Goal: Information Seeking & Learning: Learn about a topic

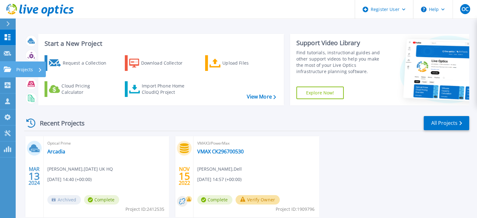
click at [14, 68] on link "Projects Projects" at bounding box center [8, 69] width 16 height 16
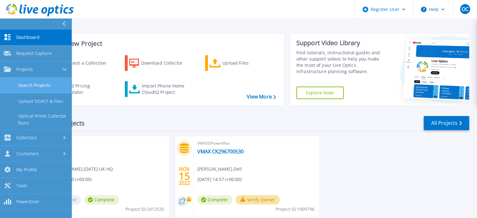
click at [30, 82] on link "Search Projects" at bounding box center [35, 85] width 71 height 16
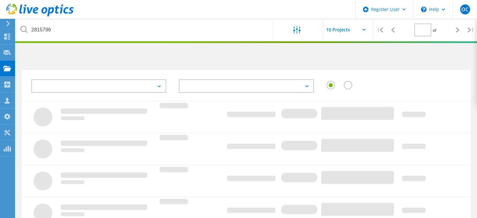
type input "1"
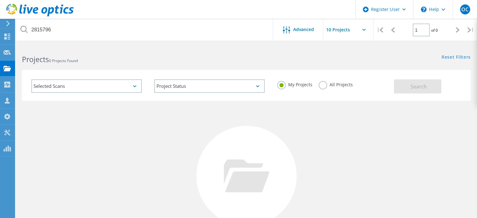
click at [334, 84] on label "All Projects" at bounding box center [336, 84] width 34 height 6
click at [0, 0] on input "All Projects" at bounding box center [0, 0] width 0 height 0
click at [414, 87] on span "Search" at bounding box center [418, 86] width 16 height 7
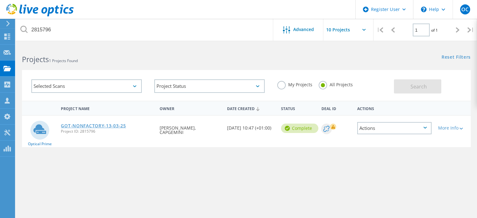
click at [105, 127] on link "GOT-NONFACTORY-13-03-25" at bounding box center [93, 126] width 65 height 4
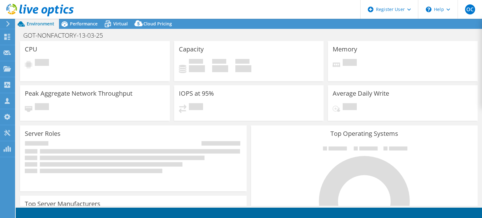
select select "USD"
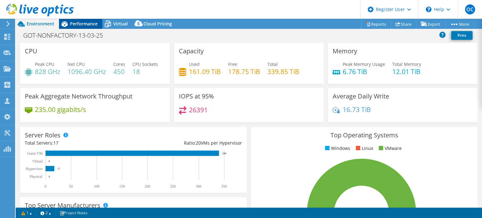
click at [78, 22] on span "Performance" at bounding box center [84, 24] width 28 height 6
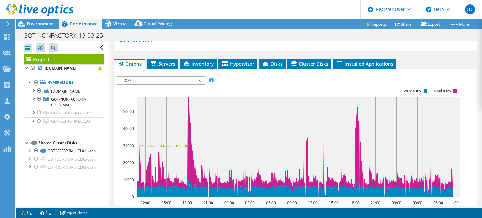
scroll to position [117, 0]
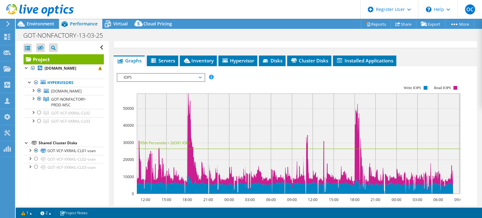
click at [174, 74] on span "IOPS" at bounding box center [160, 78] width 81 height 8
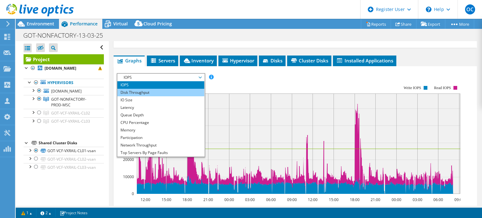
click at [139, 90] on li "Disk Throughput" at bounding box center [160, 93] width 87 height 8
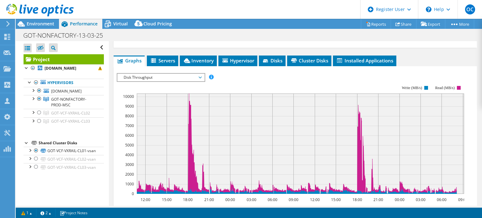
click at [161, 74] on span "Disk Throughput" at bounding box center [160, 78] width 81 height 8
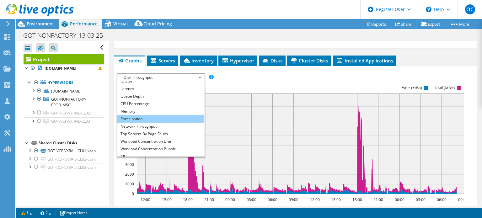
scroll to position [23, 0]
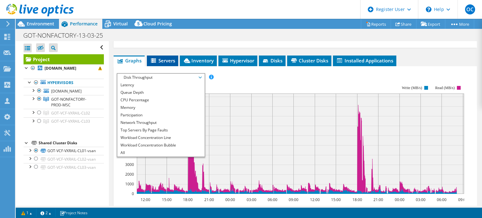
click at [168, 60] on span "Servers" at bounding box center [162, 60] width 25 height 6
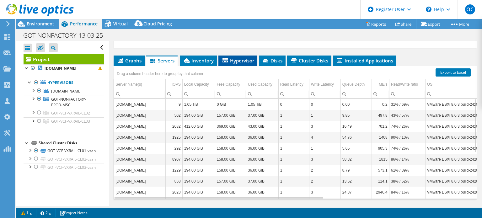
click at [222, 61] on span "Hypervisor" at bounding box center [237, 60] width 33 height 6
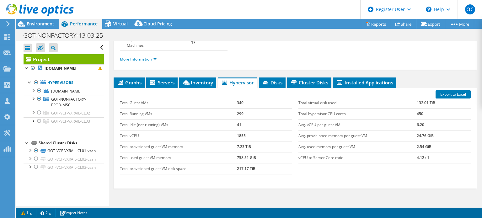
scroll to position [93, 0]
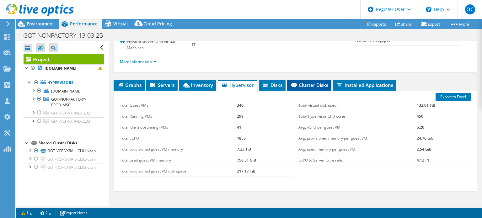
click at [299, 86] on span "Cluster Disks" at bounding box center [309, 85] width 38 height 6
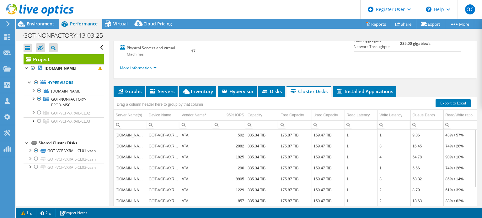
scroll to position [83, 0]
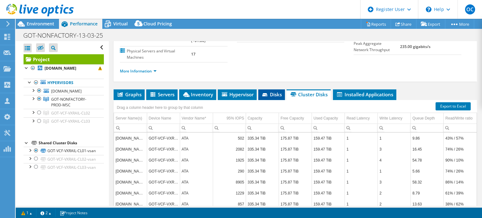
click at [273, 92] on span "Disks" at bounding box center [271, 94] width 20 height 6
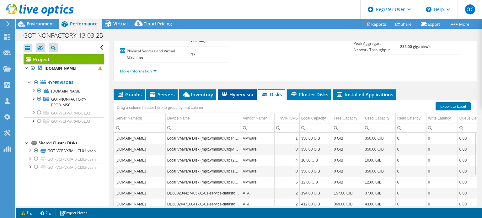
click at [238, 92] on span "Hypervisor" at bounding box center [237, 94] width 33 height 6
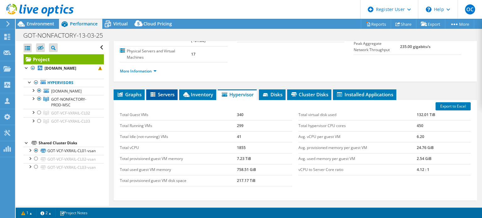
click at [166, 92] on span "Servers" at bounding box center [161, 94] width 25 height 6
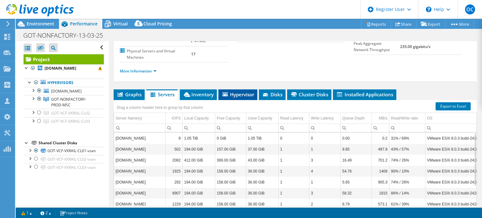
click at [247, 94] on span "Hypervisor" at bounding box center [237, 94] width 33 height 6
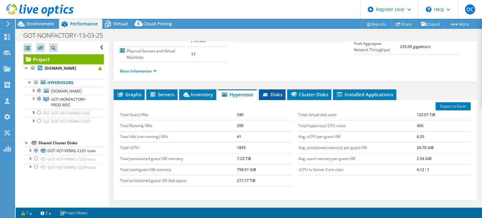
click at [277, 92] on span "Disks" at bounding box center [272, 94] width 20 height 6
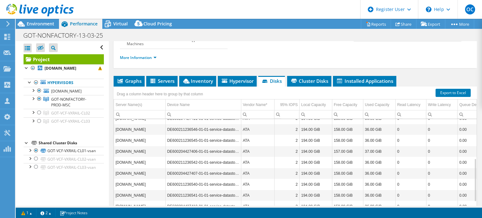
scroll to position [89, 0]
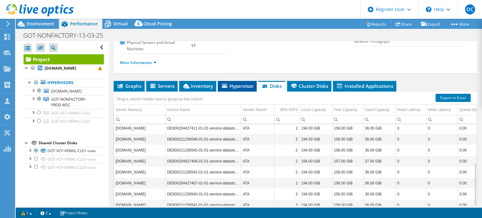
click at [242, 84] on span "Hypervisor" at bounding box center [237, 86] width 33 height 6
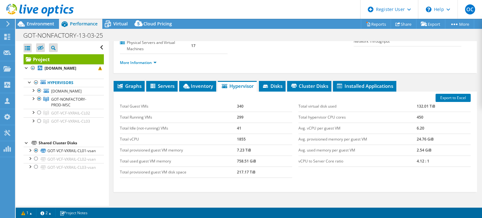
click at [243, 160] on td "758.51 GiB" at bounding box center [264, 161] width 55 height 11
click at [39, 112] on div at bounding box center [39, 113] width 6 height 8
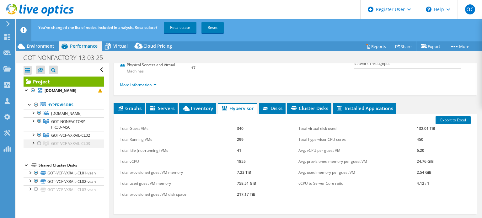
click at [39, 143] on div at bounding box center [39, 144] width 6 height 8
click at [176, 26] on link "Recalculate" at bounding box center [180, 27] width 33 height 11
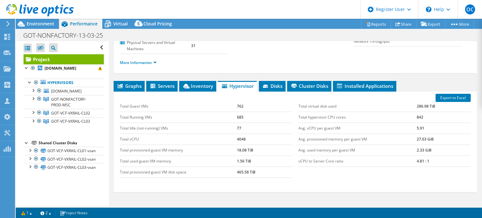
scroll to position [0, 0]
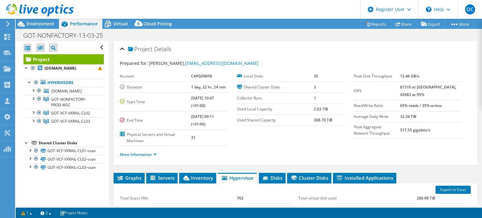
click at [24, 18] on div at bounding box center [37, 10] width 74 height 21
click at [27, 20] on div at bounding box center [37, 10] width 74 height 21
click at [31, 22] on span "Environment" at bounding box center [41, 24] width 28 height 6
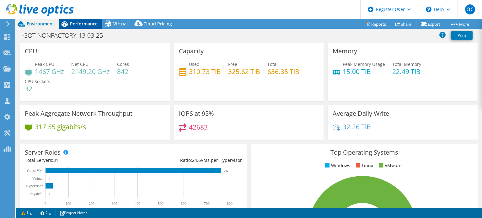
click at [84, 23] on span "Performance" at bounding box center [84, 24] width 28 height 6
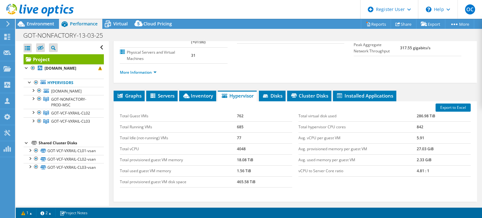
scroll to position [88, 0]
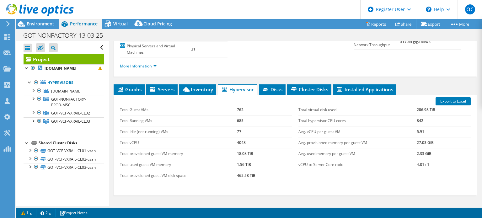
click at [188, 79] on div "Project Details Prepared for: [PERSON_NAME], [PERSON_NAME][EMAIL_ADDRESS][DOMAI…" at bounding box center [295, 102] width 372 height 299
click at [192, 91] on span "Inventory" at bounding box center [197, 89] width 31 height 6
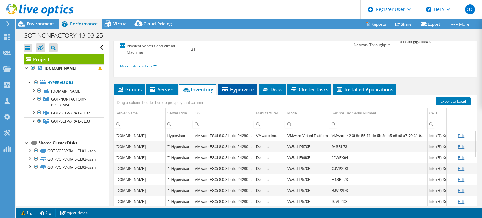
click at [235, 88] on span "Hypervisor" at bounding box center [237, 89] width 33 height 6
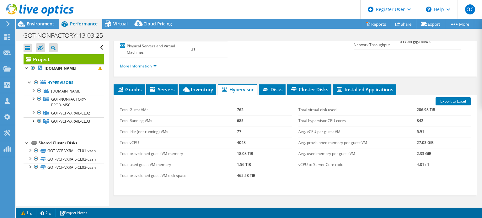
click at [323, 119] on td "Total hypervisor CPU cores" at bounding box center [357, 120] width 118 height 11
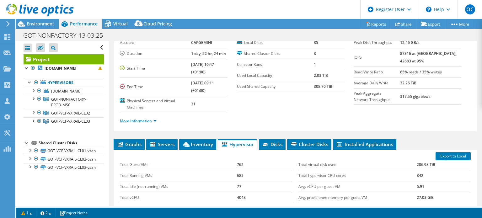
scroll to position [33, 0]
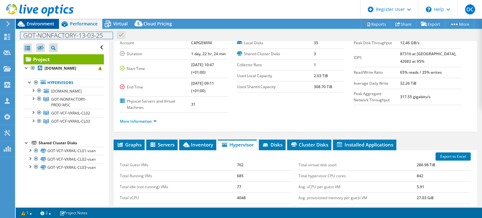
click at [35, 27] on div "Project Actions Project Actions Reports Share Export vSAN ReadyNode Sizer" at bounding box center [249, 118] width 466 height 199
click at [35, 27] on div "Environment" at bounding box center [37, 24] width 43 height 10
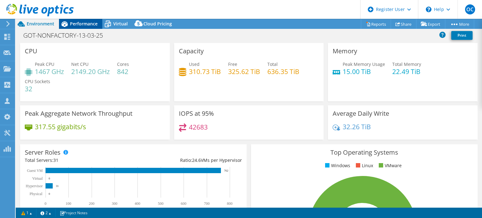
click at [83, 25] on span "Performance" at bounding box center [84, 24] width 28 height 6
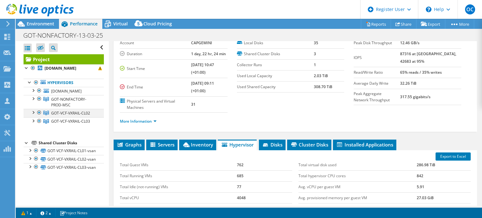
click at [37, 111] on div at bounding box center [39, 113] width 6 height 8
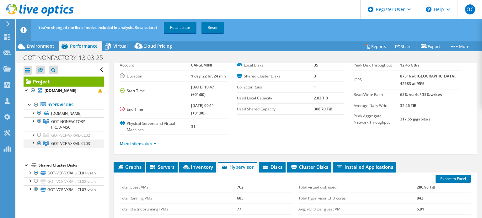
click at [39, 141] on div at bounding box center [39, 144] width 6 height 8
click at [176, 29] on link "Recalculate" at bounding box center [180, 27] width 33 height 11
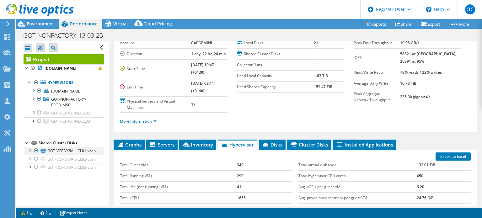
click at [29, 150] on div at bounding box center [30, 150] width 6 height 6
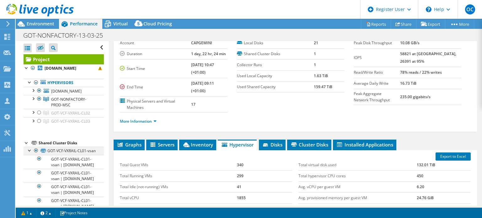
click at [29, 150] on div at bounding box center [30, 150] width 6 height 6
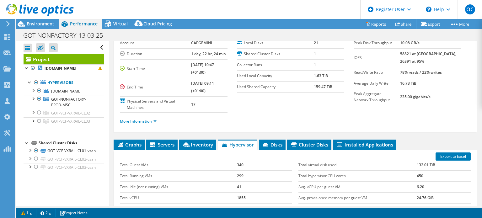
scroll to position [0, 0]
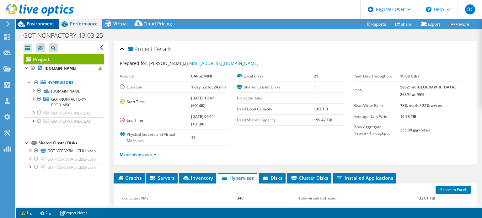
click at [45, 22] on span "Environment" at bounding box center [41, 24] width 28 height 6
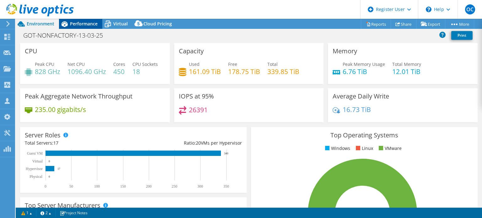
click at [73, 26] on span "Performance" at bounding box center [84, 24] width 28 height 6
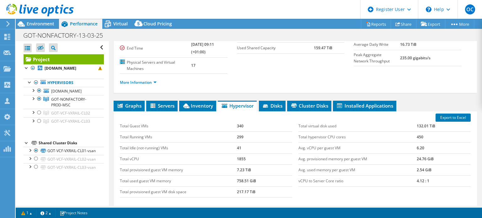
scroll to position [71, 0]
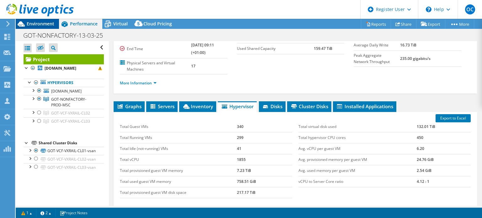
click at [40, 21] on span "Environment" at bounding box center [41, 24] width 28 height 6
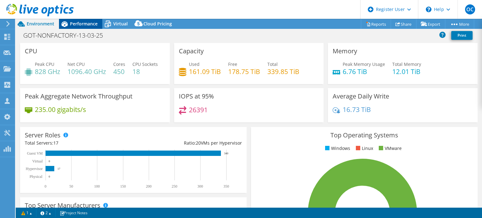
click at [88, 26] on span "Performance" at bounding box center [84, 24] width 28 height 6
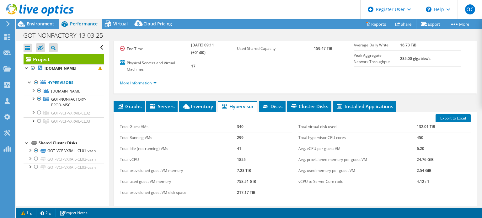
scroll to position [0, 0]
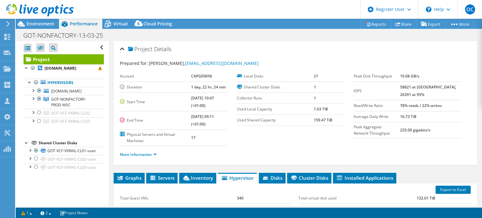
click at [149, 147] on div "More Information" at bounding box center [295, 155] width 351 height 18
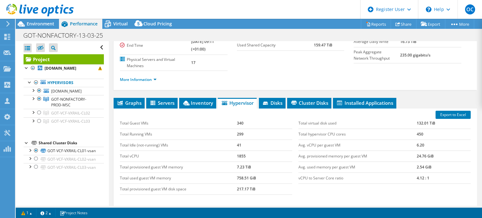
scroll to position [79, 0]
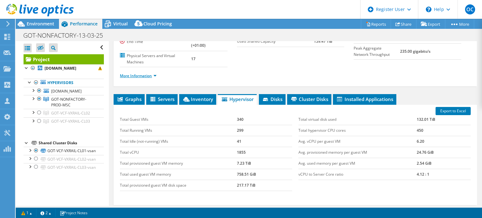
click at [154, 75] on link "More Information" at bounding box center [138, 75] width 37 height 5
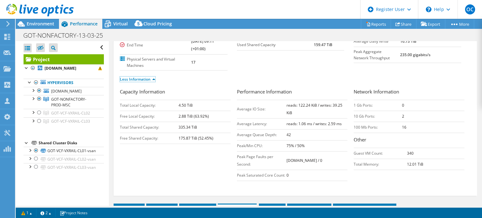
scroll to position [75, 0]
click at [113, 27] on icon at bounding box center [107, 23] width 11 height 11
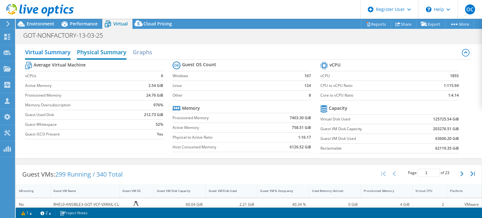
click at [103, 54] on h2 "Physical Summary" at bounding box center [102, 53] width 50 height 14
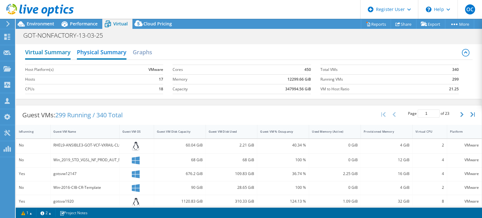
click at [52, 55] on h2 "Virtual Summary" at bounding box center [47, 53] width 45 height 14
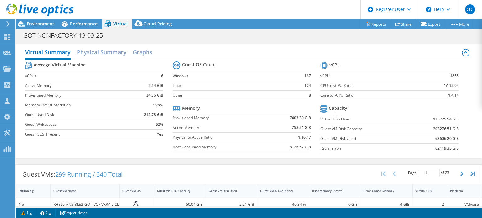
scroll to position [238, 0]
click at [344, 122] on td "Virtual Disk Used" at bounding box center [363, 119] width 87 height 10
click at [337, 119] on label "Virtual Disk Used" at bounding box center [363, 119] width 87 height 6
click at [336, 119] on label "Virtual Disk Used" at bounding box center [363, 119] width 87 height 6
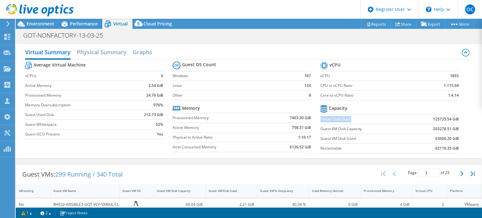
click at [355, 123] on td "Virtual Disk Used" at bounding box center [363, 119] width 87 height 10
click at [70, 22] on span "Performance" at bounding box center [84, 24] width 28 height 6
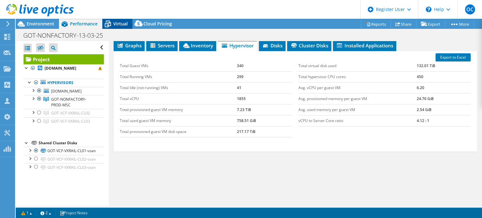
click at [122, 22] on span "Virtual" at bounding box center [120, 24] width 14 height 6
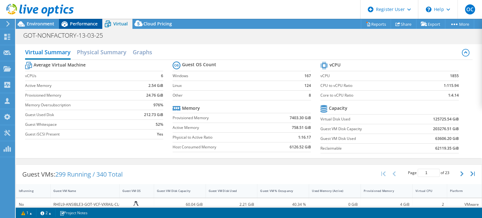
click at [90, 22] on span "Performance" at bounding box center [84, 24] width 28 height 6
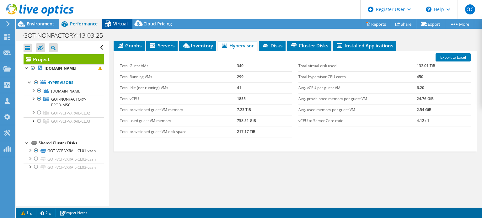
click at [108, 21] on icon at bounding box center [107, 23] width 11 height 11
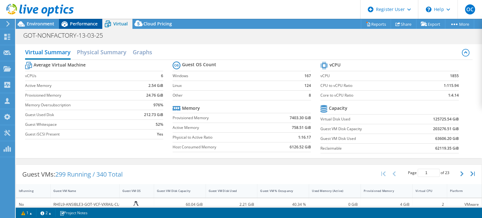
click at [86, 22] on span "Performance" at bounding box center [84, 24] width 28 height 6
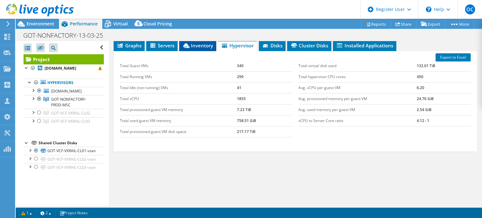
click at [208, 47] on li "Inventory" at bounding box center [197, 45] width 37 height 11
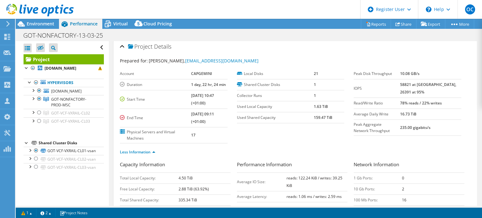
scroll to position [3, 0]
drag, startPoint x: 419, startPoint y: 92, endPoint x: 410, endPoint y: 85, distance: 11.6
click at [410, 85] on td "58821 at [GEOGRAPHIC_DATA], 26391 at 95%" at bounding box center [430, 87] width 61 height 18
copy b "58821 at [GEOGRAPHIC_DATA], 26391 at 95%"
